Goal: Information Seeking & Learning: Get advice/opinions

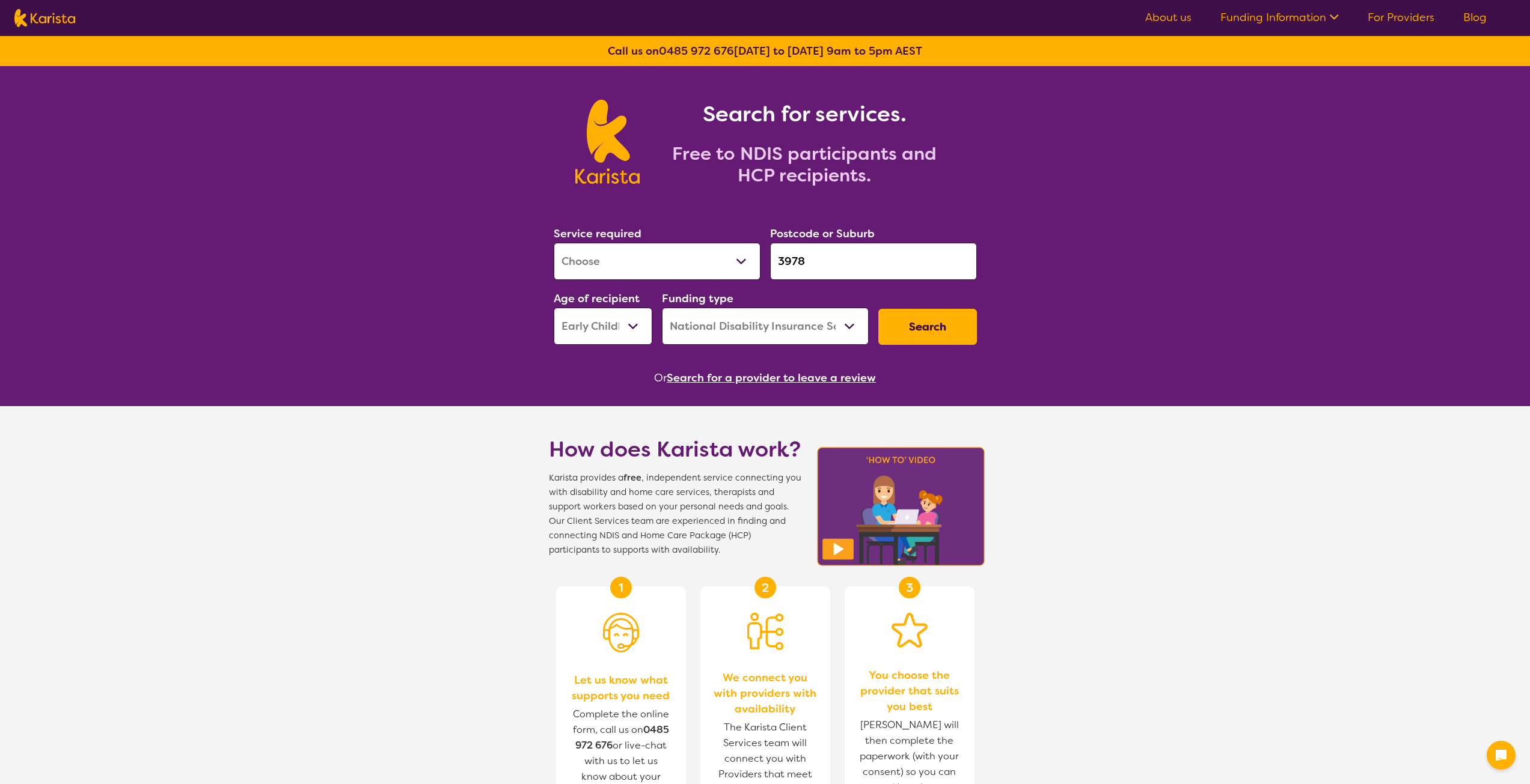
select select "[MEDICAL_DATA]"
select select "EC"
select select "NDIS"
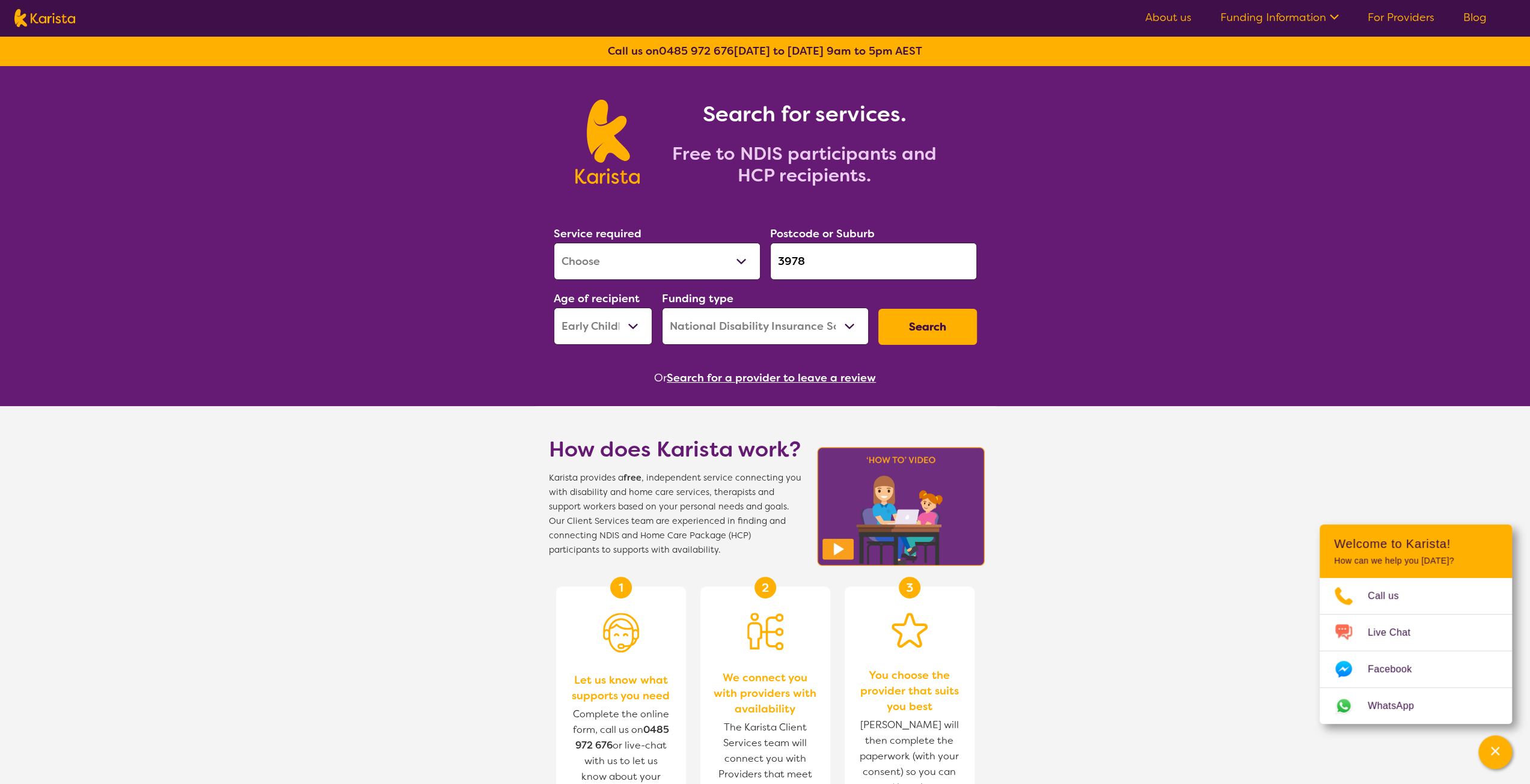
select select "Domestic and home help"
click at [554, 243] on select "Allied Health Assistant Assessment ([MEDICAL_DATA] or [MEDICAL_DATA]) Behaviour…" at bounding box center [658, 261] width 207 height 38
drag, startPoint x: 830, startPoint y: 256, endPoint x: 754, endPoint y: 258, distance: 76.0
click at [754, 258] on div "Service required Allied Health Assistant Assessment ([MEDICAL_DATA] or [MEDICAL…" at bounding box center [766, 285] width 433 height 130
paste input "2137"
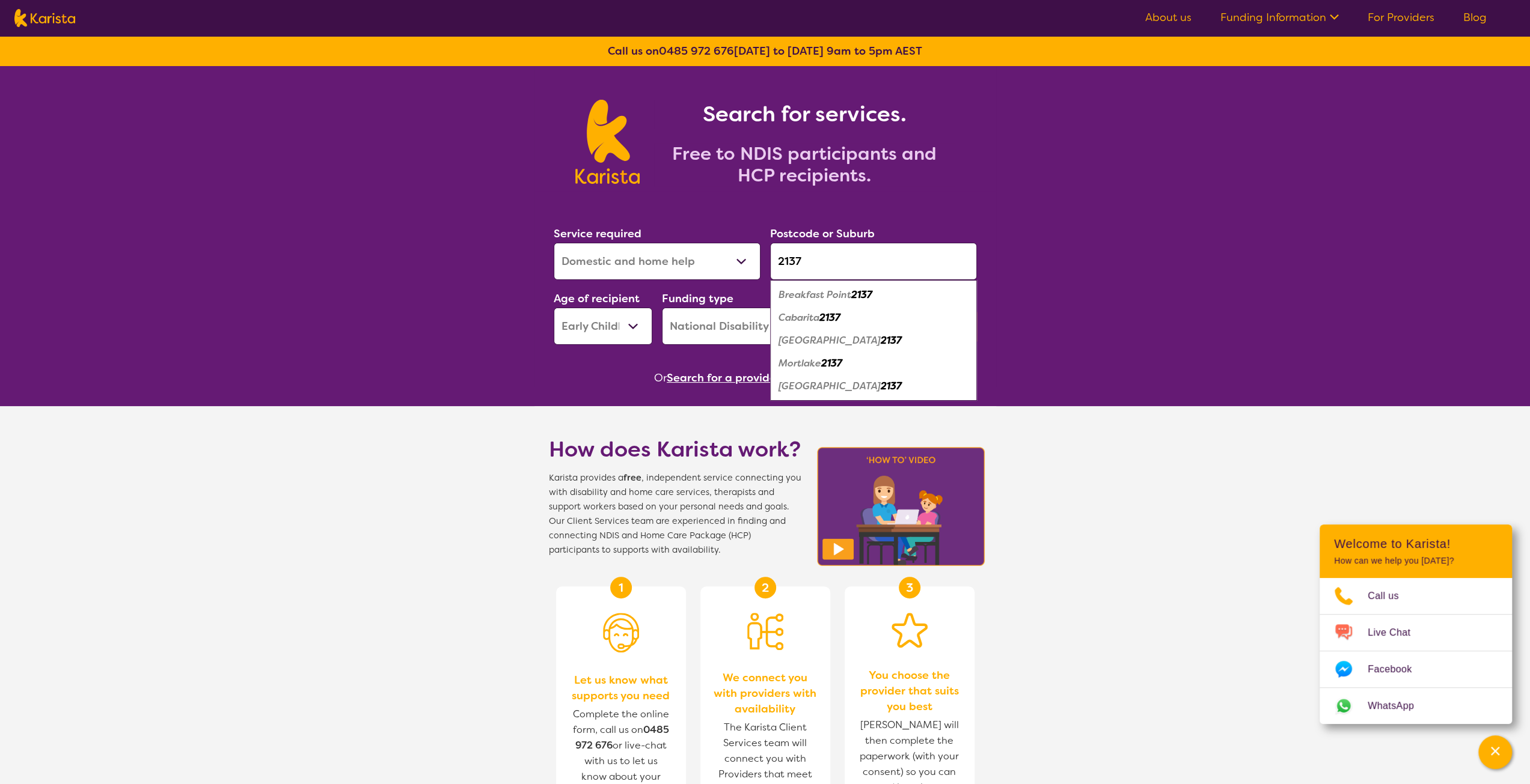
type input "2137"
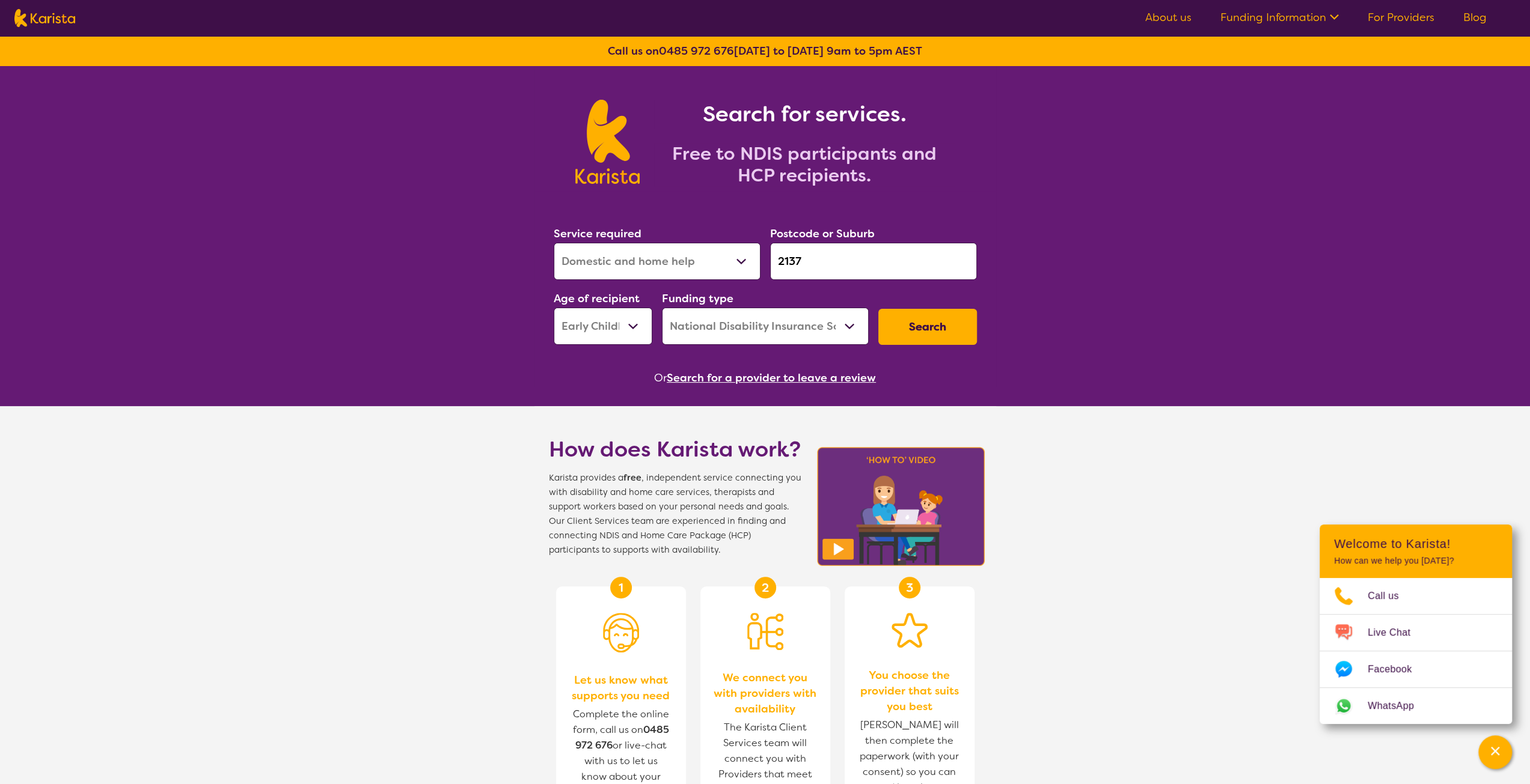
click at [578, 333] on select "Early Childhood - 0 to 9 Child - 10 to 11 Adolescent - 12 to 17 Adult - 18 to 6…" at bounding box center [603, 326] width 99 height 38
select select "AD"
click at [554, 307] on select "Early Childhood - 0 to 9 Child - 10 to 11 Adolescent - 12 to 17 Adult - 18 to 6…" at bounding box center [603, 326] width 99 height 38
click at [910, 325] on button "Search" at bounding box center [927, 327] width 99 height 36
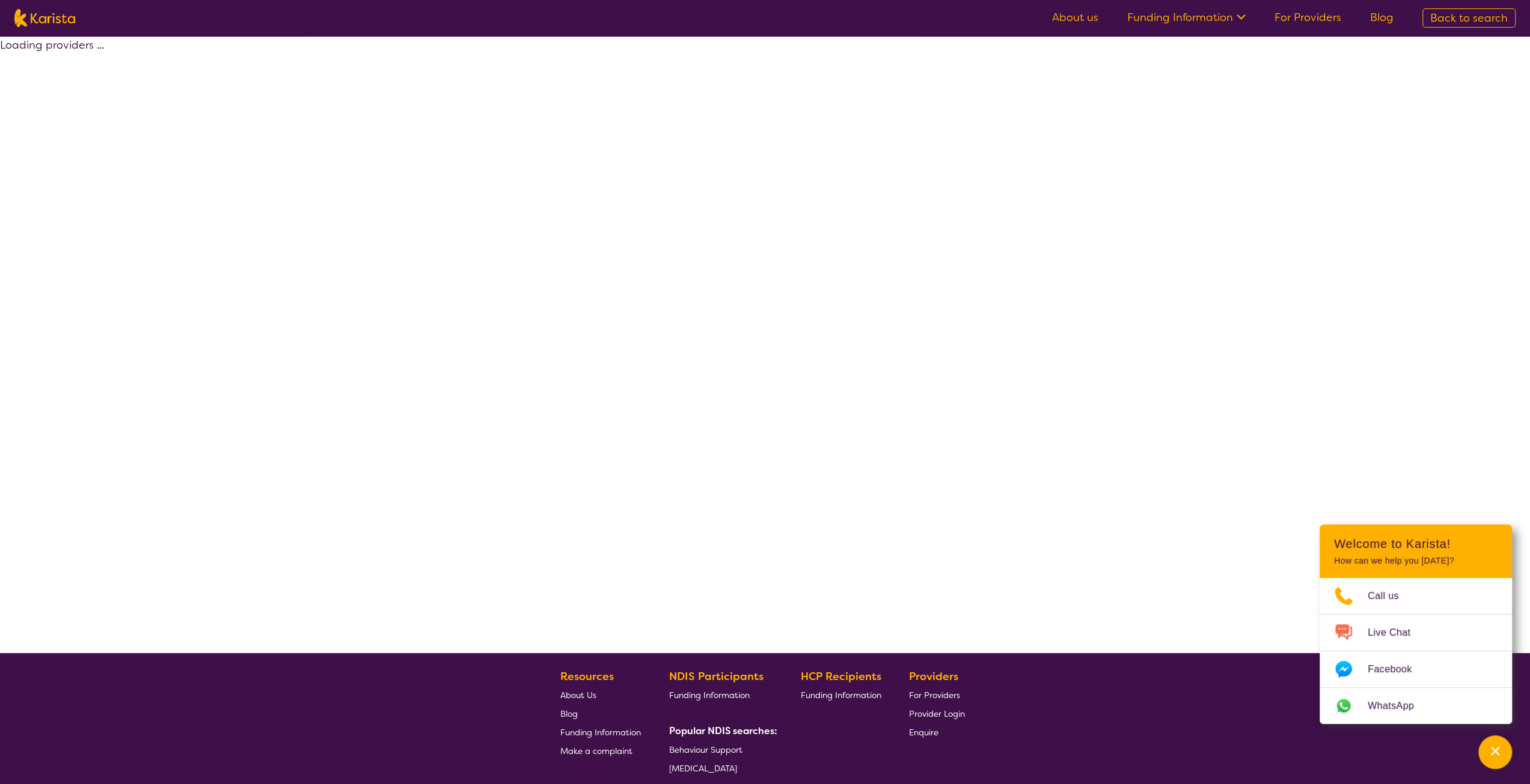
select select "by_score"
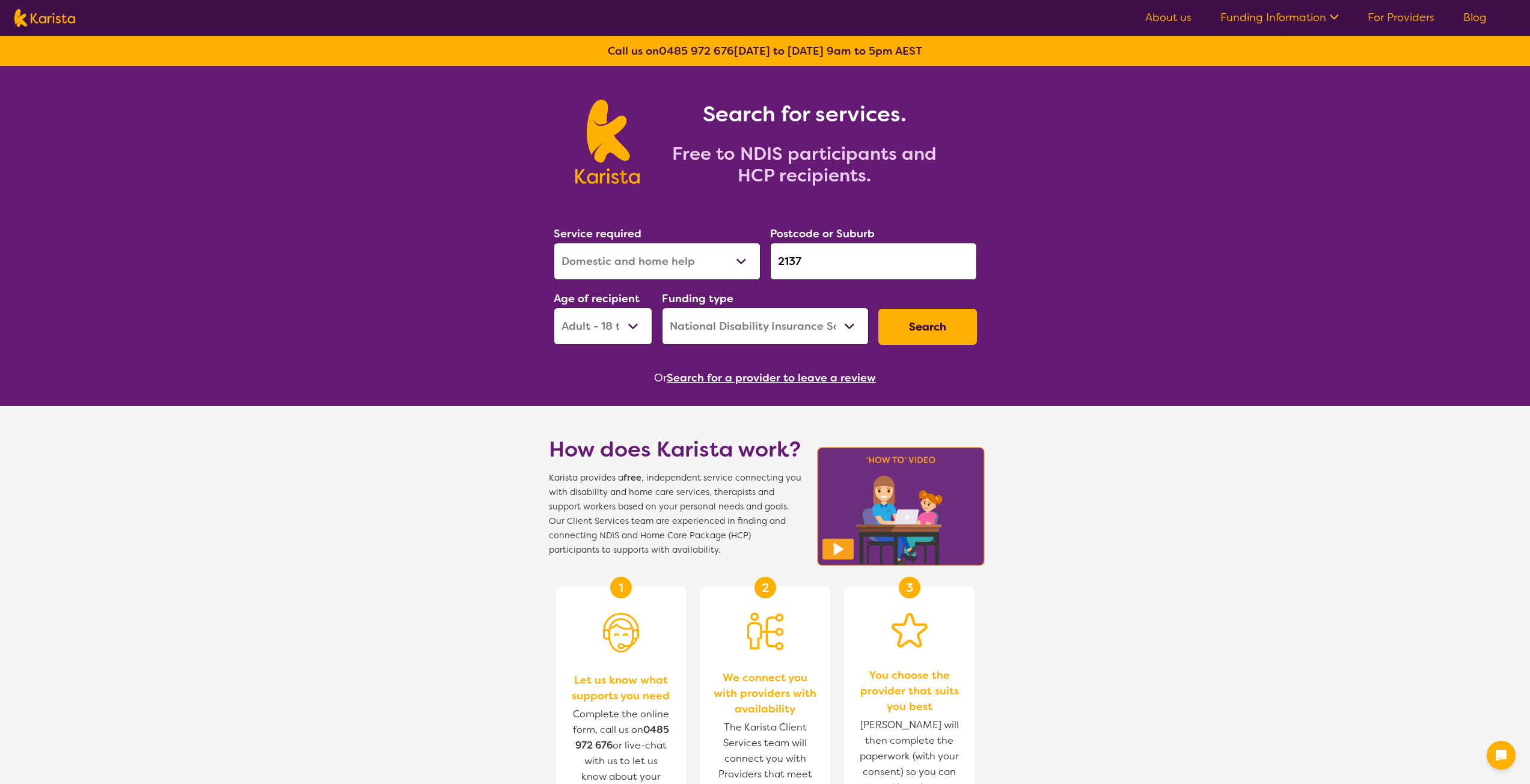
select select "Domestic and home help"
select select "AD"
select select "NDIS"
